Goal: Transaction & Acquisition: Purchase product/service

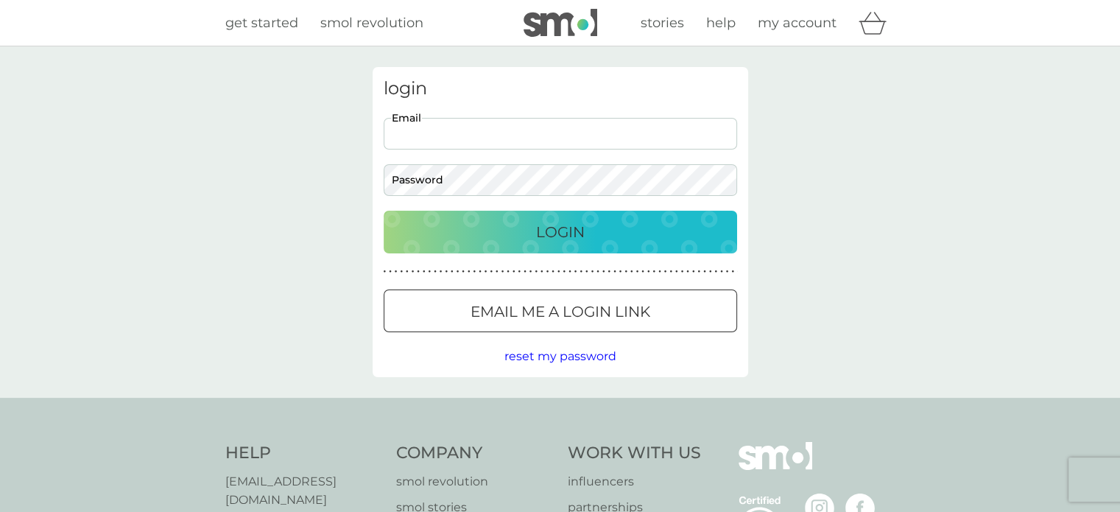
click at [412, 132] on input "Email" at bounding box center [560, 134] width 353 height 32
click at [513, 148] on input "Email" at bounding box center [560, 134] width 353 height 32
type input "[EMAIL_ADDRESS][DOMAIN_NAME]"
click at [573, 244] on button "Login" at bounding box center [560, 232] width 353 height 43
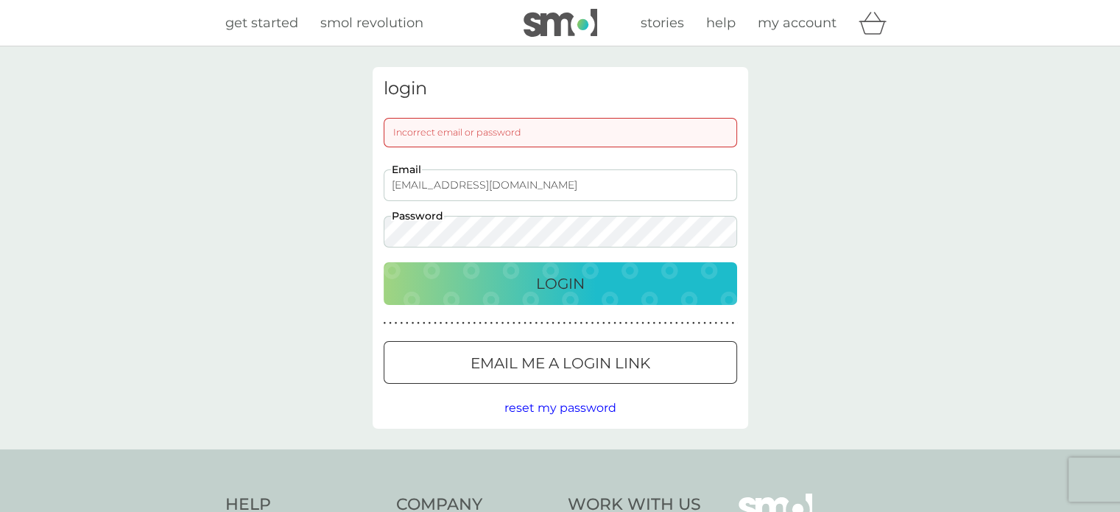
click at [566, 361] on div at bounding box center [560, 363] width 53 height 15
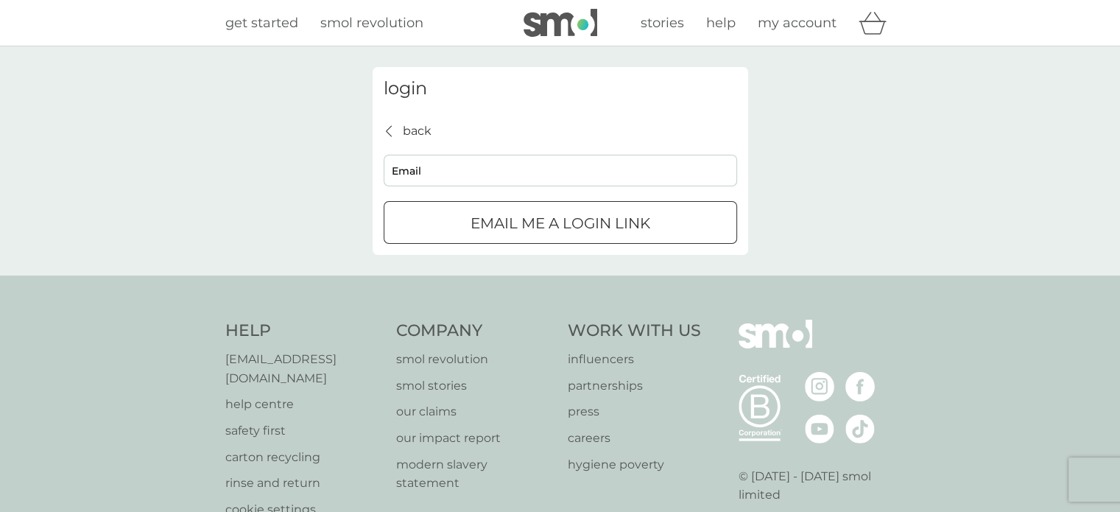
click at [478, 169] on input "Email" at bounding box center [560, 171] width 353 height 32
type input "[EMAIL_ADDRESS][DOMAIN_NAME]"
click at [530, 225] on p "Email me a login link" at bounding box center [560, 223] width 180 height 24
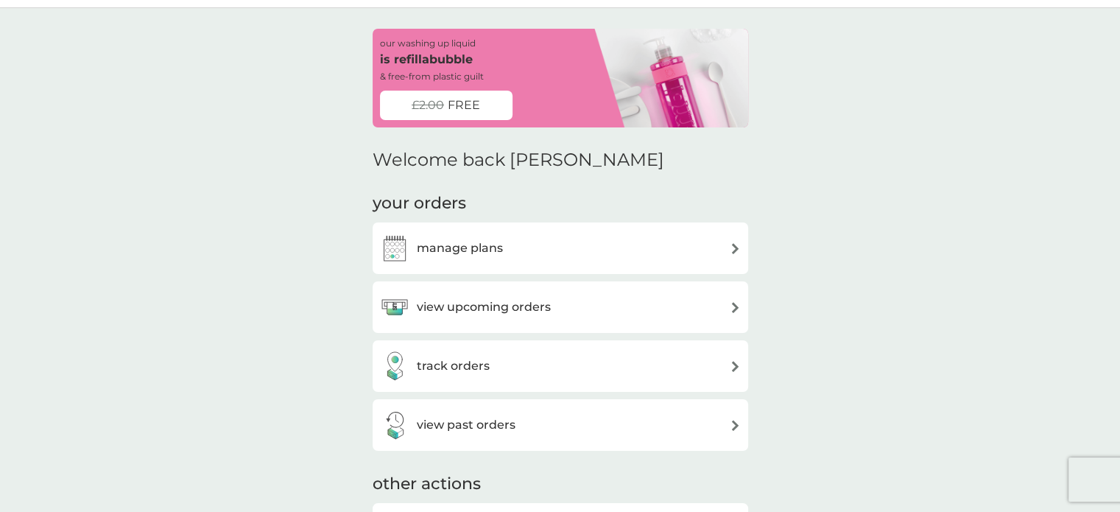
scroll to position [74, 0]
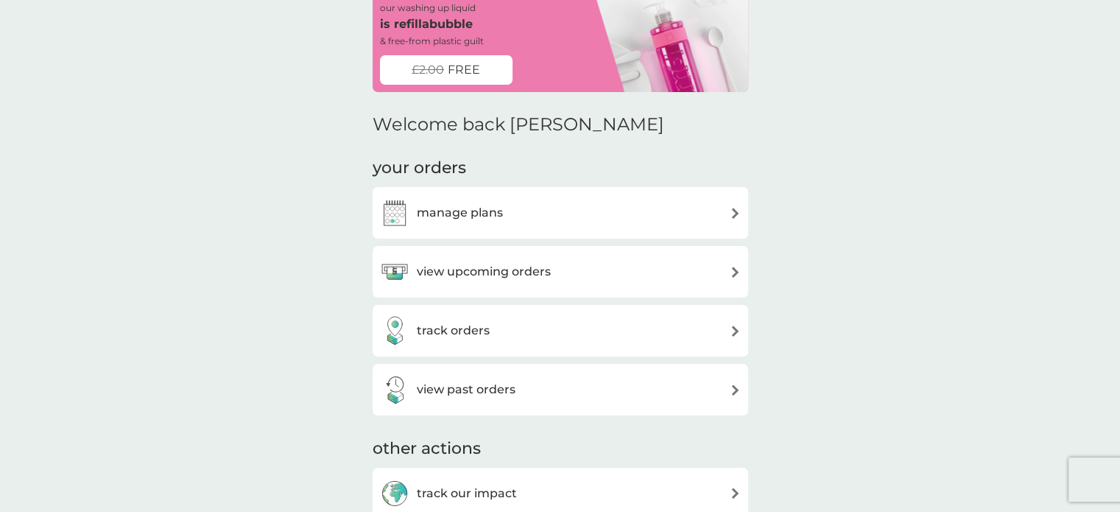
click at [504, 204] on div "manage plans" at bounding box center [560, 212] width 361 height 29
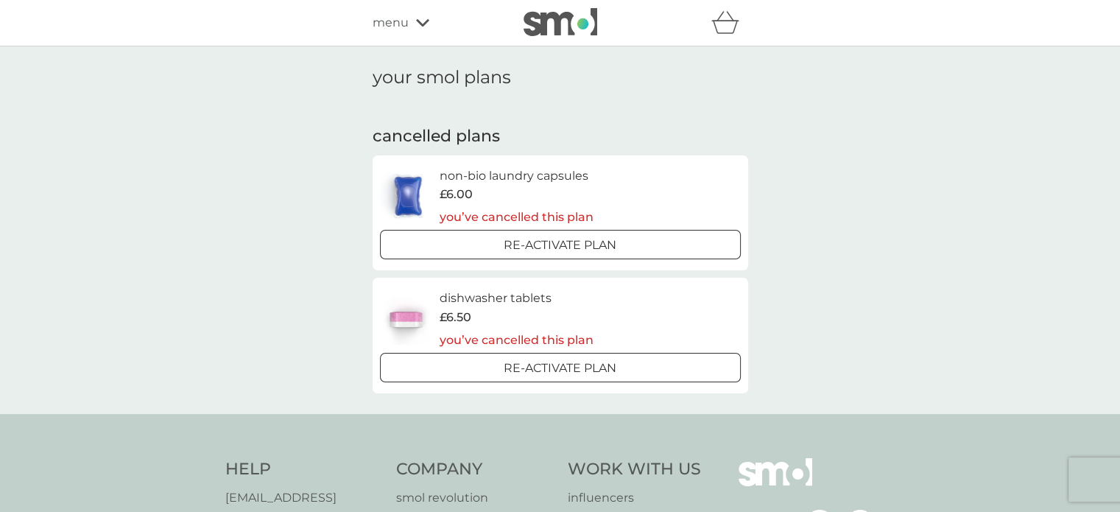
click at [576, 246] on div at bounding box center [578, 244] width 4 height 4
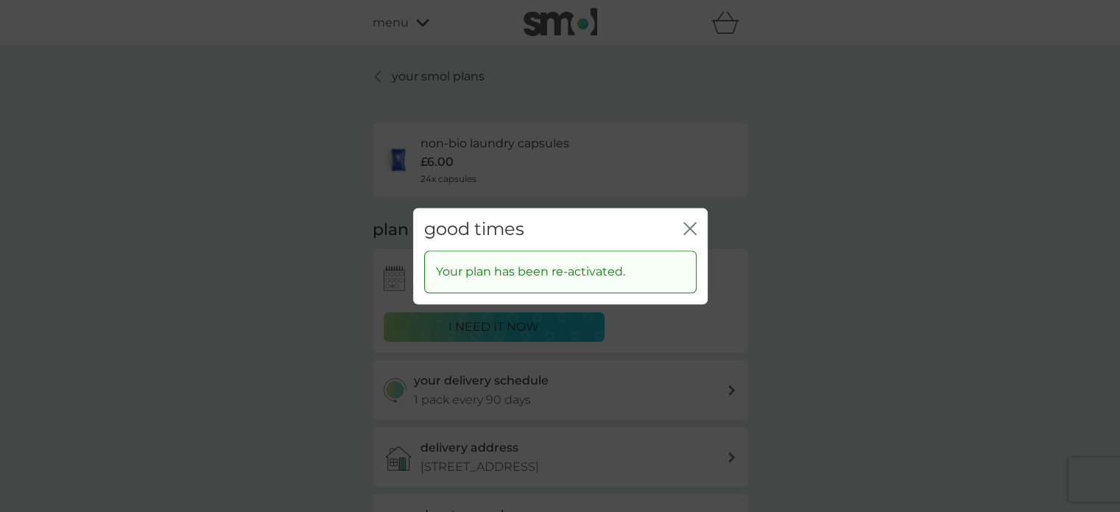
click at [686, 232] on icon "close" at bounding box center [687, 228] width 6 height 12
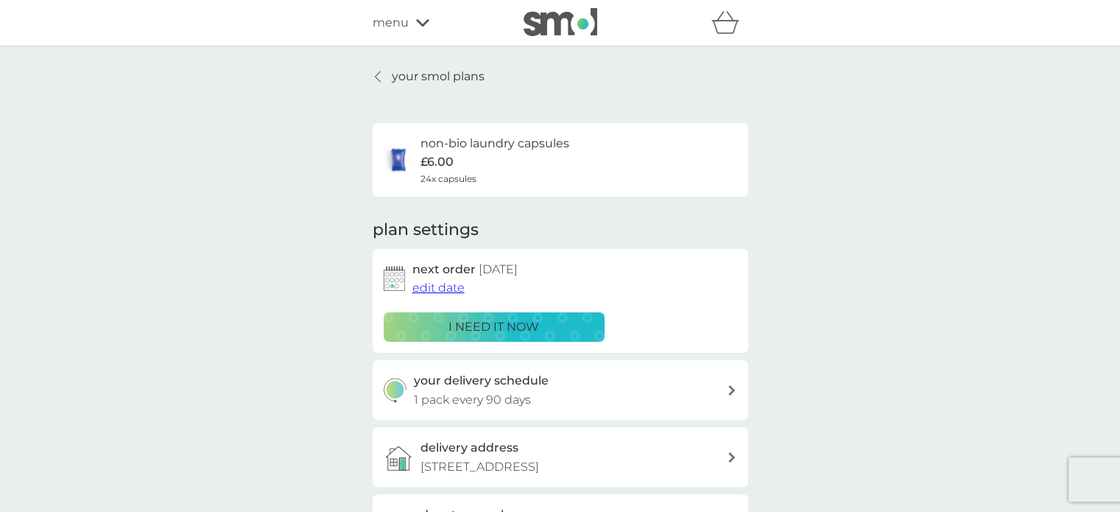
scroll to position [74, 0]
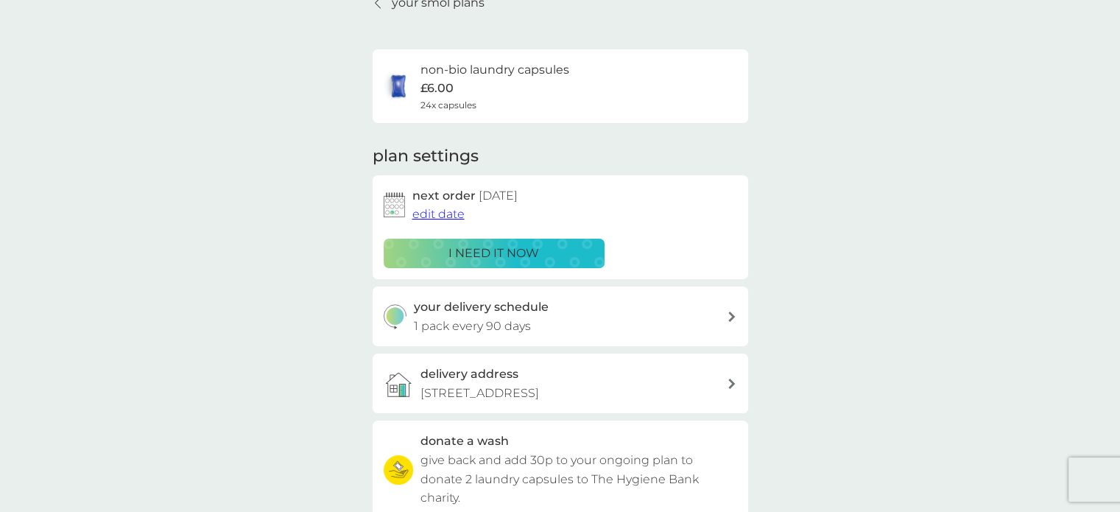
click at [486, 252] on p "i need it now" at bounding box center [493, 253] width 91 height 19
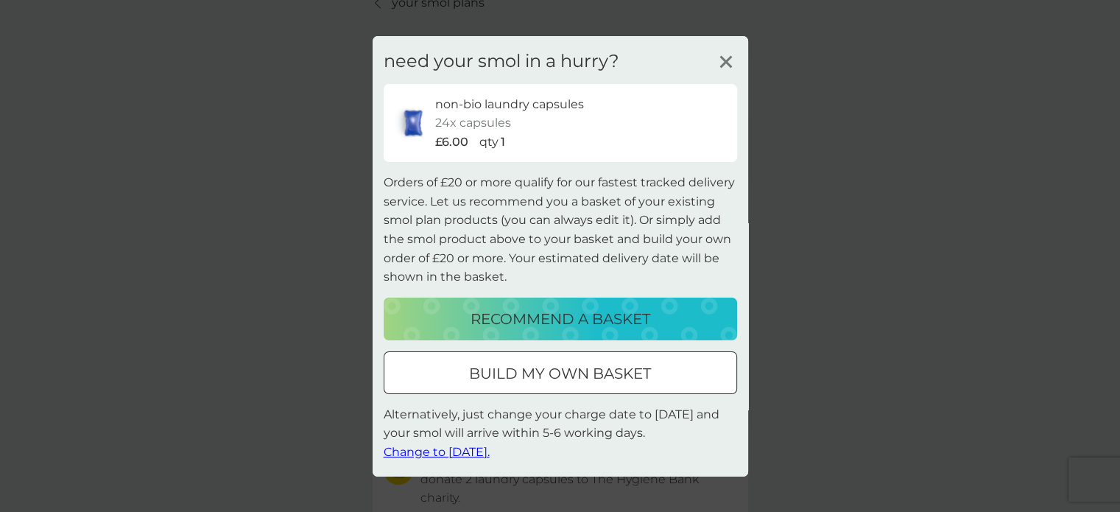
click at [540, 358] on button "build my own basket" at bounding box center [560, 372] width 353 height 43
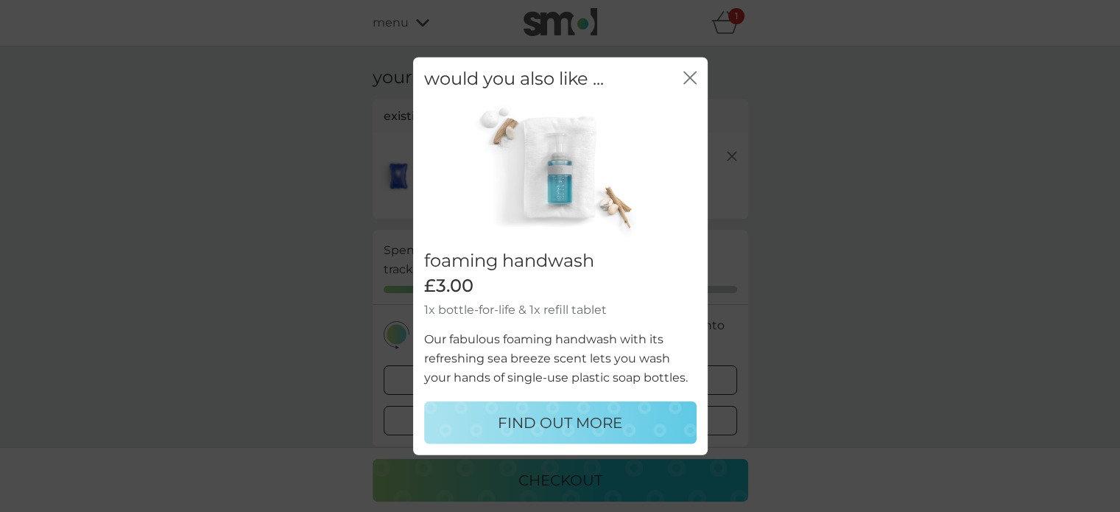
click at [686, 76] on icon "close" at bounding box center [687, 77] width 6 height 12
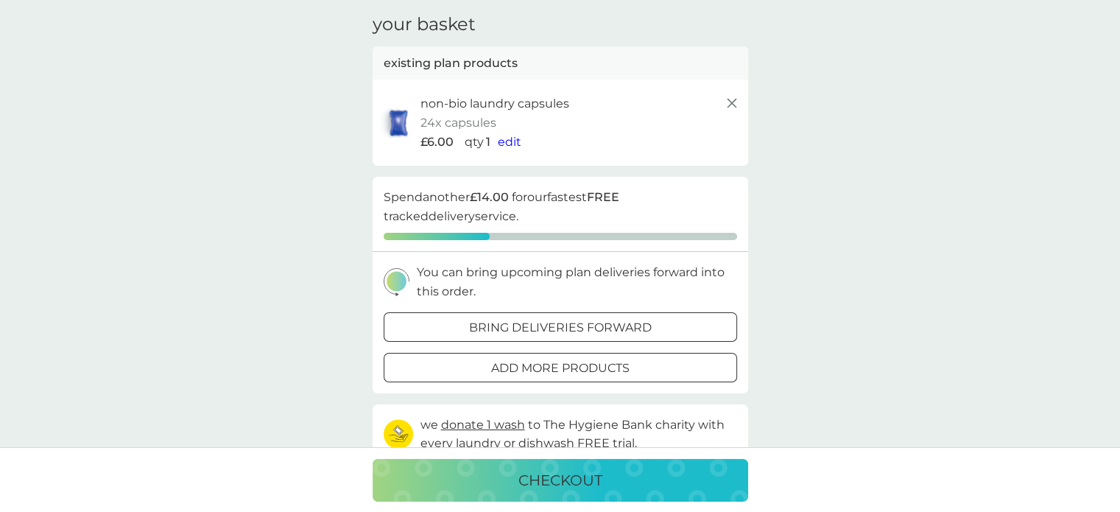
scroll to position [221, 0]
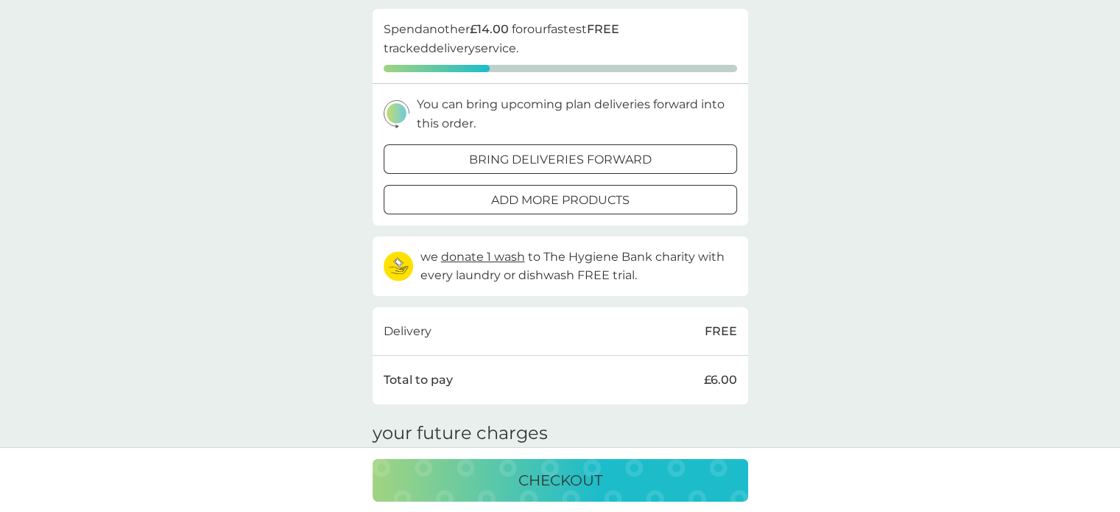
click at [562, 487] on p "checkout" at bounding box center [560, 480] width 84 height 24
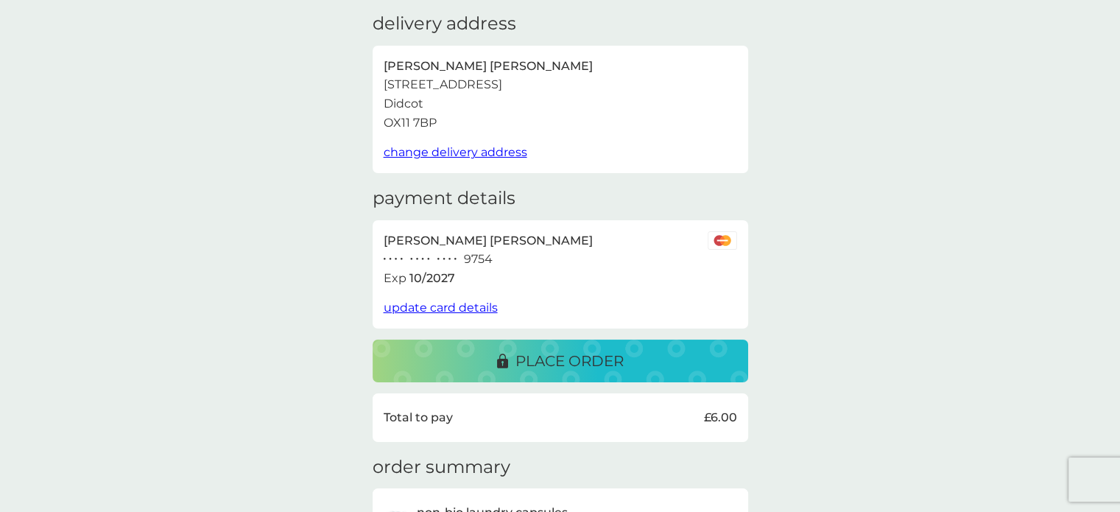
scroll to position [50, 0]
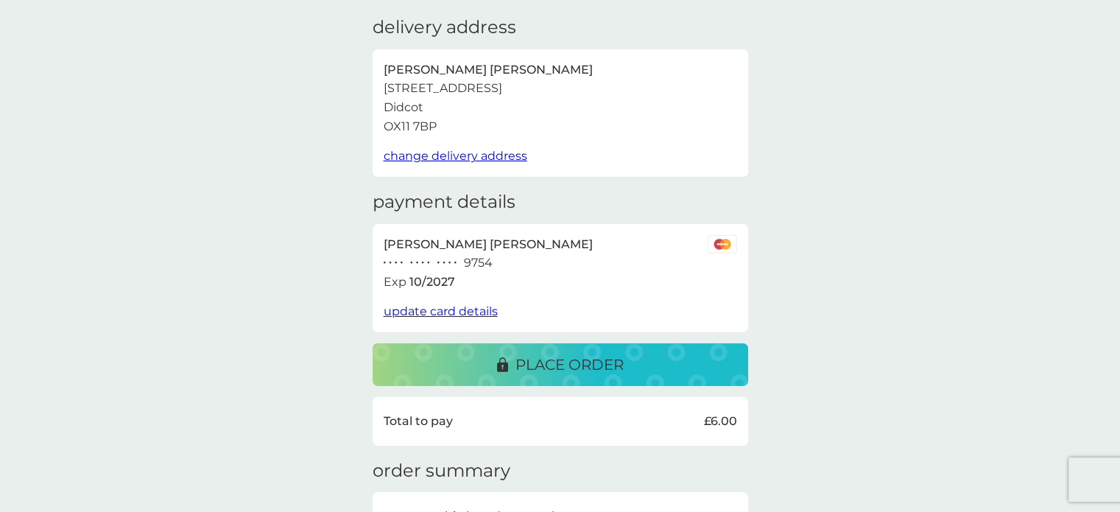
click at [462, 311] on span "update card details" at bounding box center [441, 311] width 114 height 14
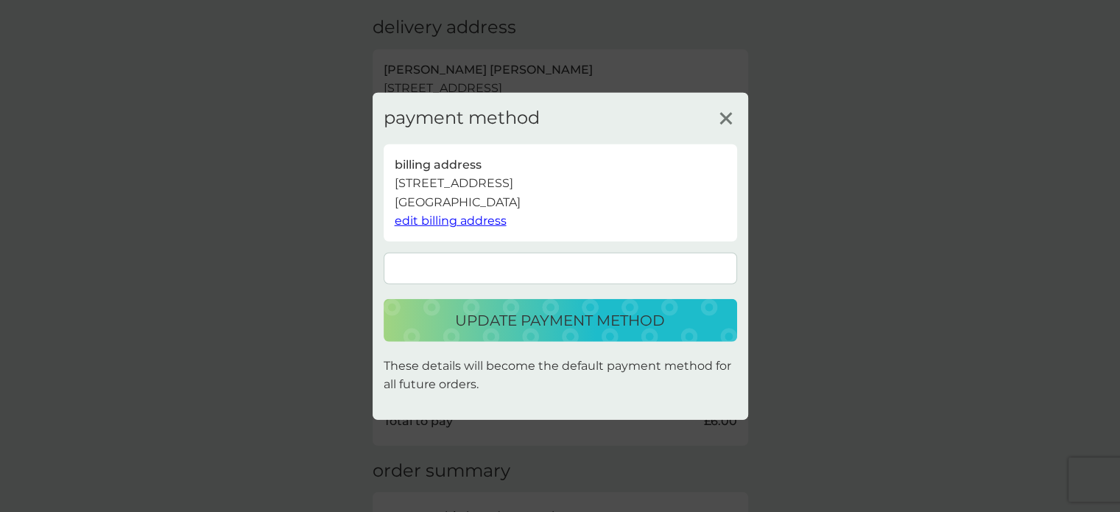
click at [603, 328] on p "update payment method" at bounding box center [560, 320] width 210 height 24
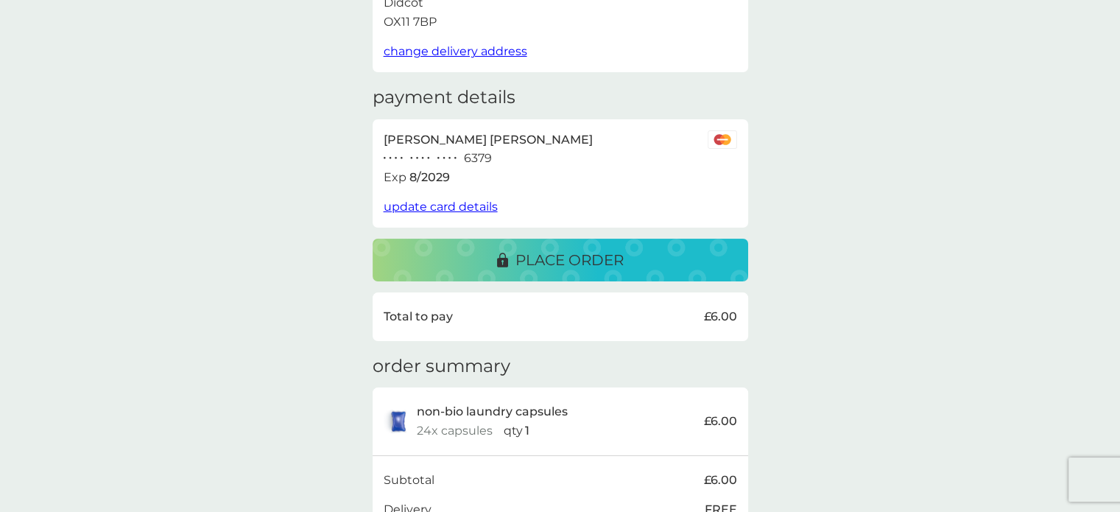
scroll to position [124, 0]
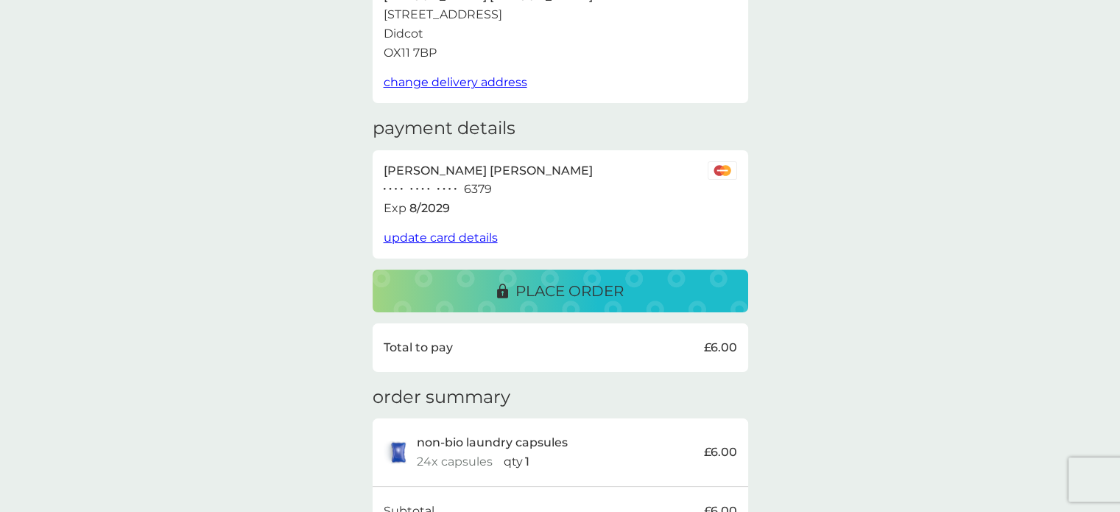
click at [536, 288] on p "place order" at bounding box center [569, 291] width 108 height 24
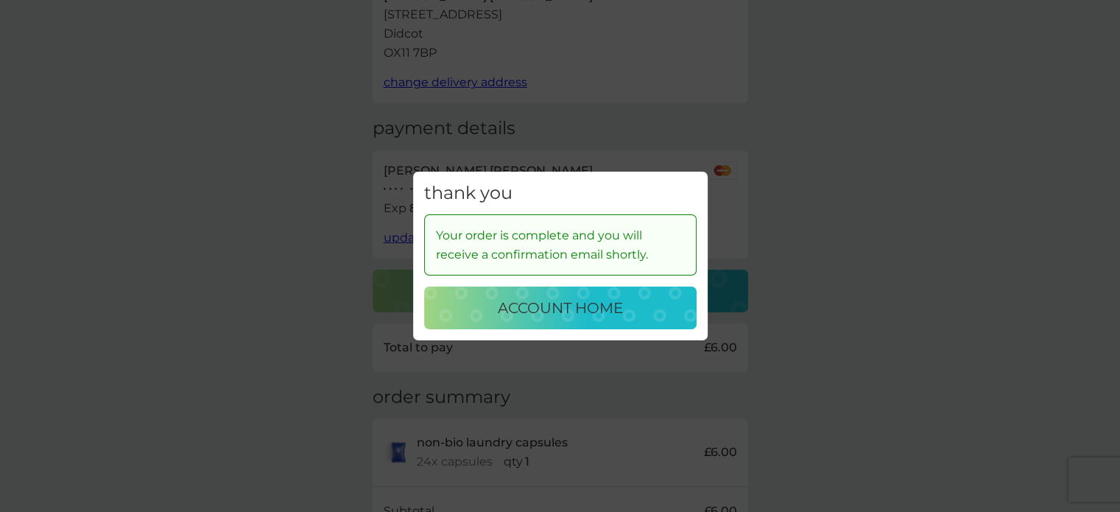
click at [533, 311] on p "account home" at bounding box center [560, 308] width 125 height 24
